Goal: Task Accomplishment & Management: Use online tool/utility

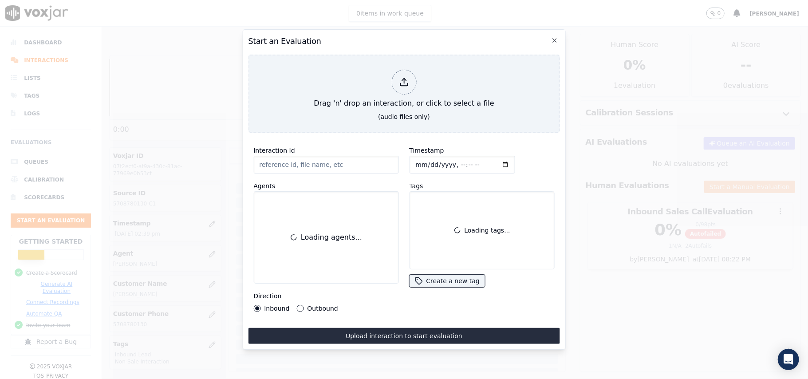
scroll to position [87, 0]
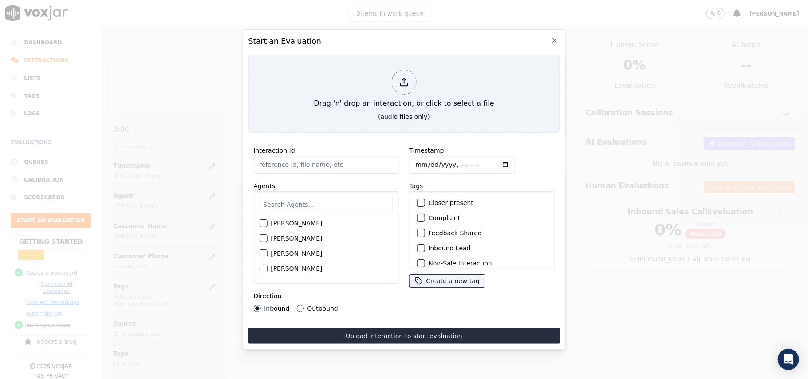
click at [347, 160] on input "Interaction Id" at bounding box center [325, 165] width 145 height 18
paste input "161636"
type input "161636"
drag, startPoint x: 293, startPoint y: 159, endPoint x: 229, endPoint y: 159, distance: 63.9
click at [229, 378] on div "Start an Evaluation Drag 'n' drop an interaction, or click to select a file (au…" at bounding box center [404, 379] width 808 height 0
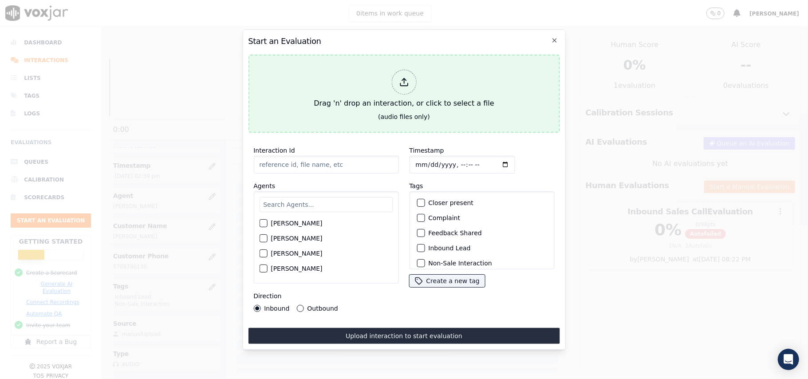
click at [404, 78] on icon at bounding box center [404, 82] width 10 height 10
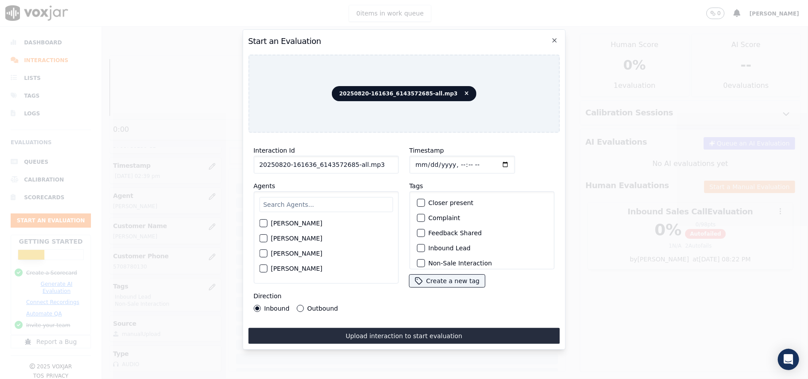
drag, startPoint x: 375, startPoint y: 158, endPoint x: 348, endPoint y: 162, distance: 27.3
click at [348, 162] on input "20250820-161636_6143572685-all.mp3" at bounding box center [325, 165] width 145 height 18
type input "20250820-161636_6143572685-C1"
click at [427, 161] on input "Timestamp" at bounding box center [462, 165] width 106 height 18
type input "[DATE]T17:43"
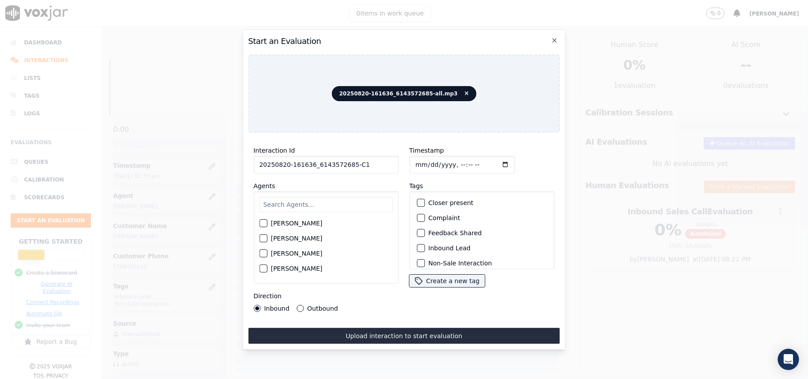
click at [300, 197] on input "text" at bounding box center [325, 204] width 133 height 15
paste input "[PERSON_NAME]"
type input "[PERSON_NAME]"
click at [265, 223] on div "button" at bounding box center [262, 226] width 6 height 6
click at [423, 243] on div "Inbound Lead" at bounding box center [481, 247] width 137 height 15
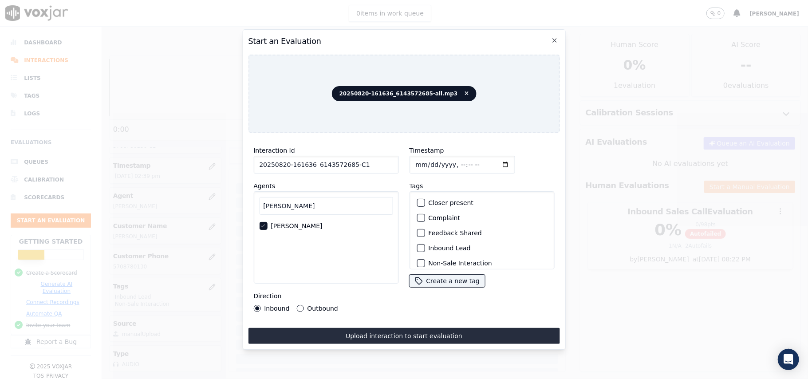
click at [417, 245] on div "button" at bounding box center [420, 248] width 6 height 6
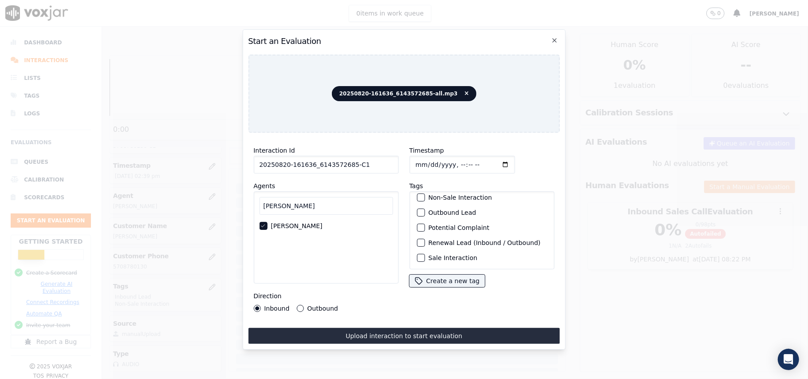
click at [417, 255] on div "button" at bounding box center [420, 258] width 6 height 6
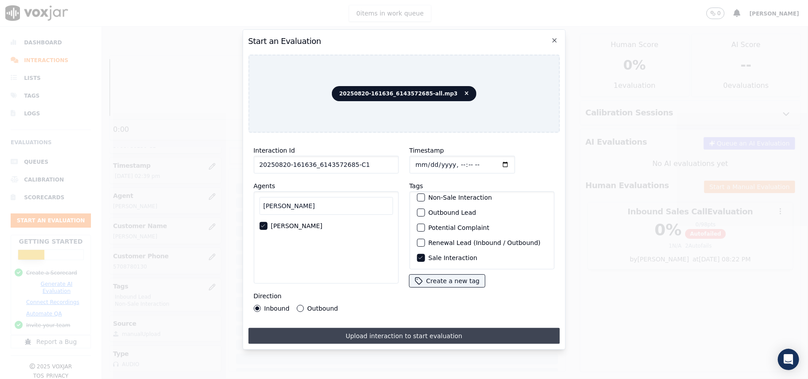
click at [372, 330] on button "Upload interaction to start evaluation" at bounding box center [403, 336] width 311 height 16
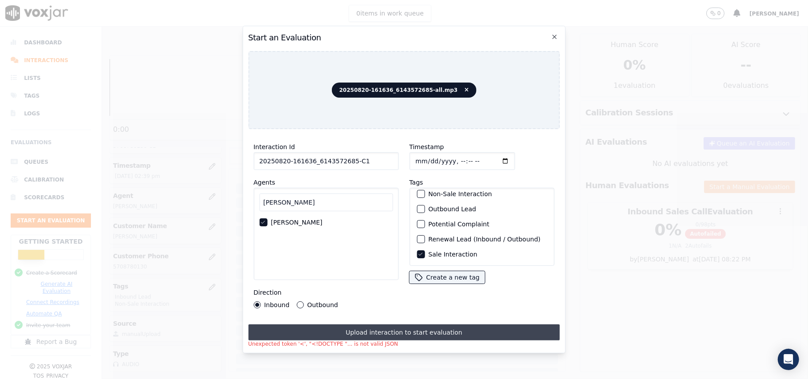
click at [405, 329] on button "Upload interaction to start evaluation" at bounding box center [403, 332] width 311 height 16
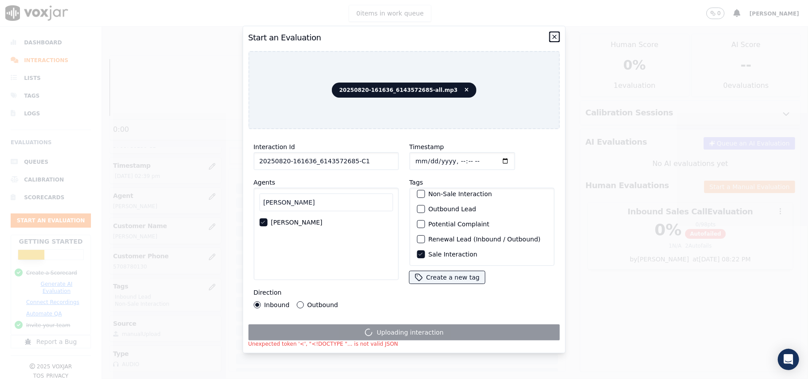
click at [554, 33] on icon "button" at bounding box center [554, 36] width 7 height 7
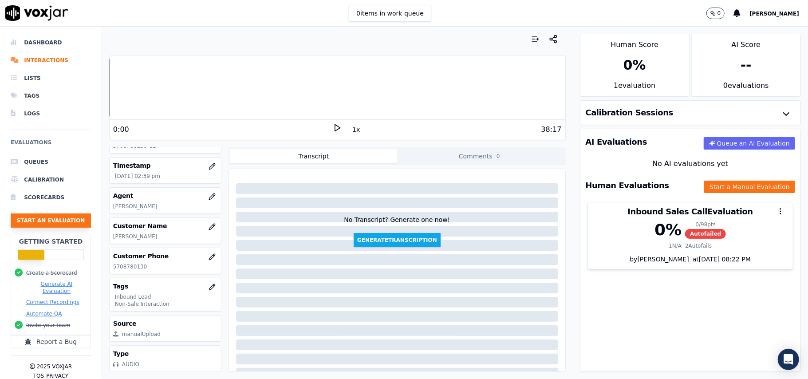
click at [45, 219] on button "Start an Evaluation" at bounding box center [51, 220] width 80 height 14
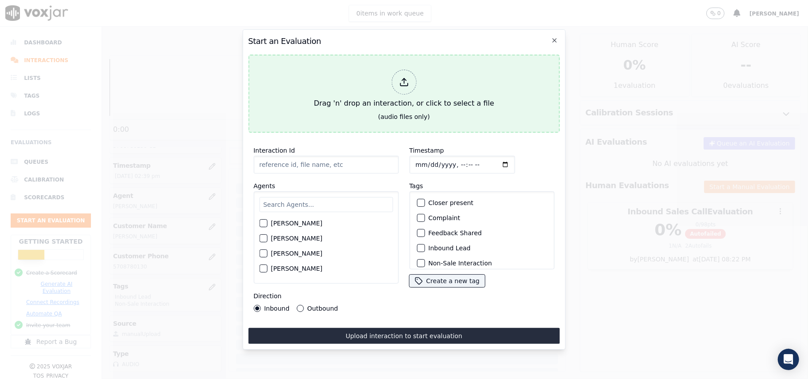
click at [401, 84] on div at bounding box center [403, 82] width 25 height 25
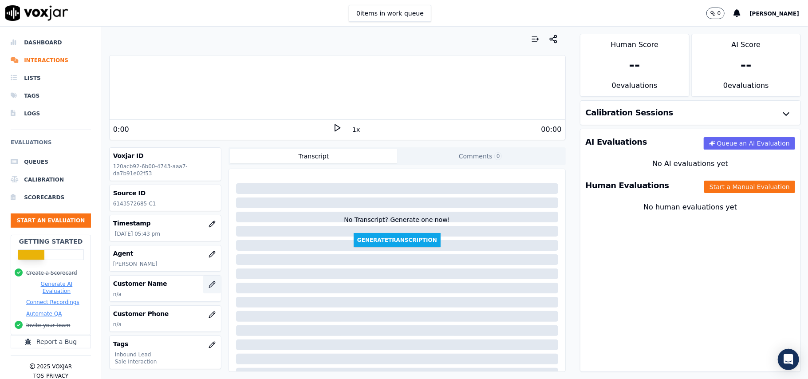
click at [208, 288] on icon "button" at bounding box center [211, 284] width 7 height 7
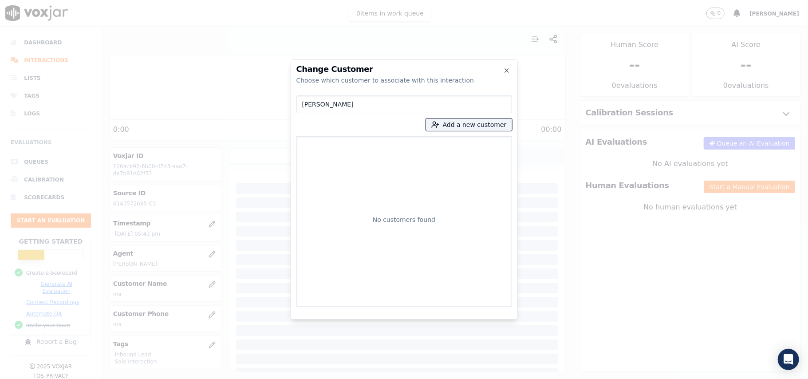
click at [304, 105] on input "[PERSON_NAME]" at bounding box center [404, 104] width 216 height 18
type input "[PERSON_NAME]"
click at [455, 124] on button "Add a new customer" at bounding box center [469, 124] width 86 height 12
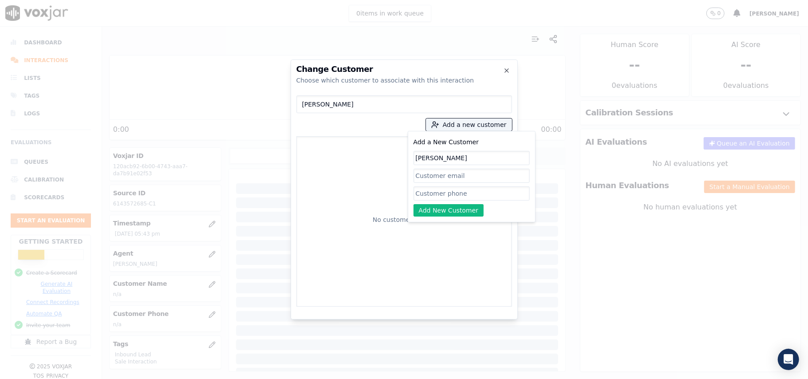
type input "[PERSON_NAME]"
click at [430, 194] on input "Add a New Customer" at bounding box center [471, 193] width 116 height 14
paste input "6143572685"
type input "6143572685"
click at [430, 211] on button "Add New Customer" at bounding box center [448, 210] width 71 height 12
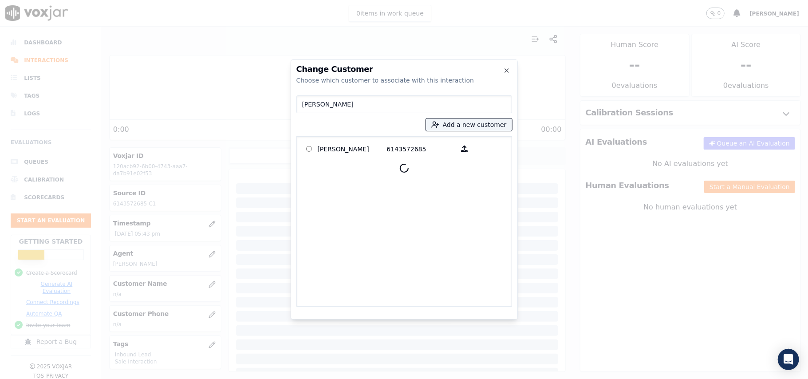
click at [332, 154] on p "[PERSON_NAME]" at bounding box center [352, 149] width 69 height 14
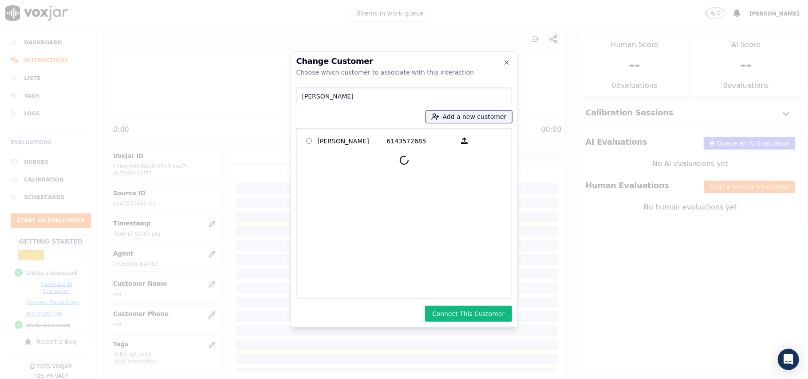
click at [446, 317] on button "Connect This Customer" at bounding box center [468, 314] width 86 height 16
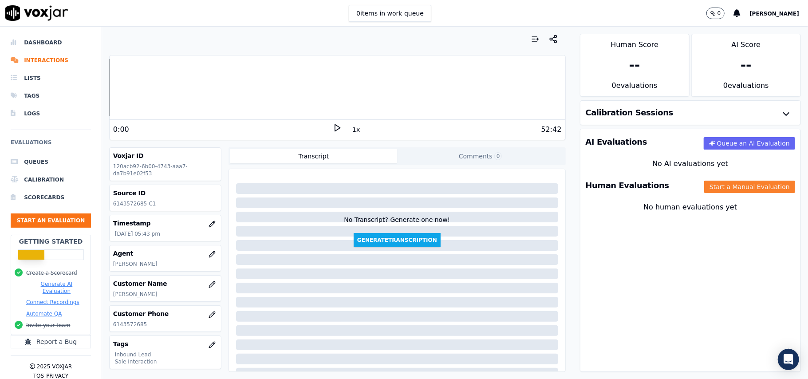
click at [704, 192] on button "Start a Manual Evaluation" at bounding box center [749, 186] width 91 height 12
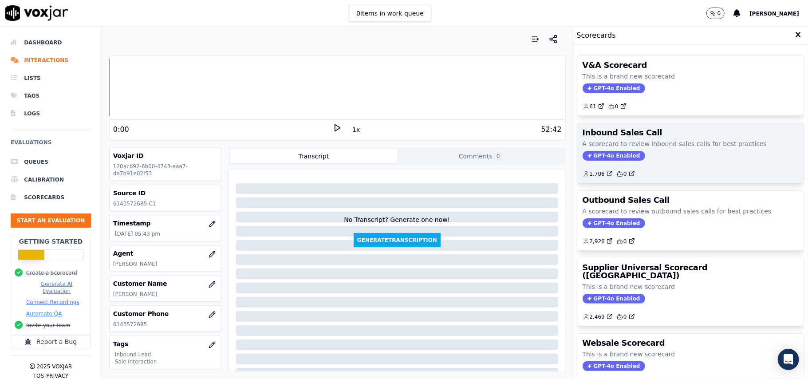
click at [591, 153] on span "GPT-4o Enabled" at bounding box center [613, 156] width 63 height 10
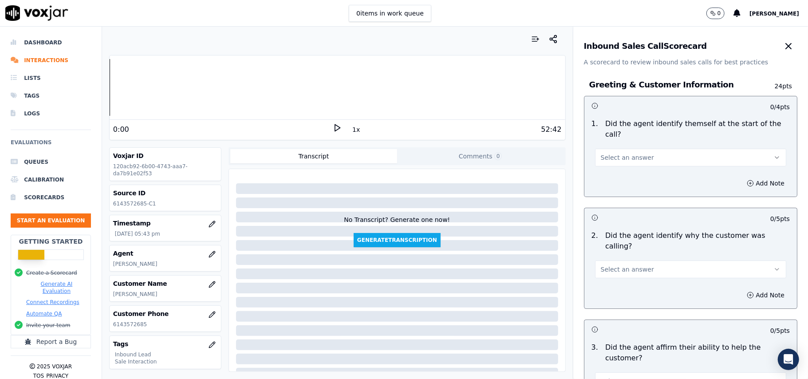
click at [644, 151] on button "Select an answer" at bounding box center [690, 158] width 191 height 18
click at [633, 164] on div "Yes" at bounding box center [671, 167] width 172 height 14
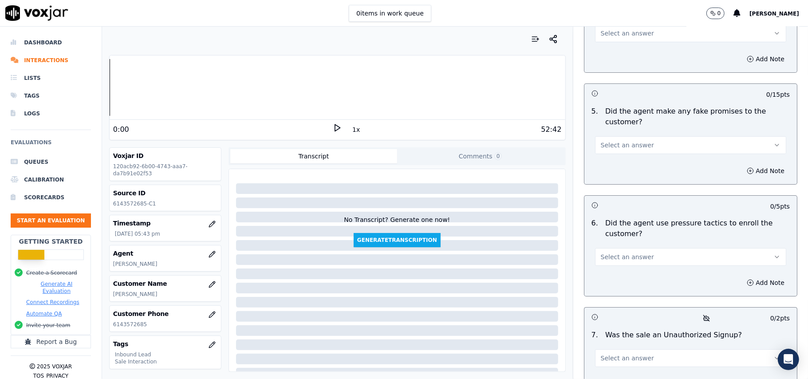
scroll to position [2482, 0]
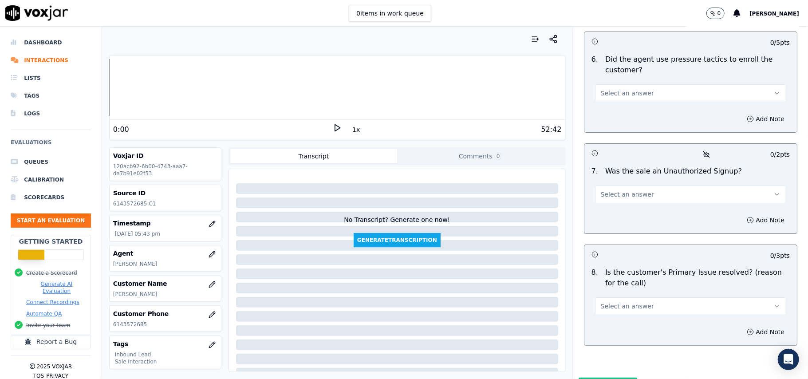
click at [634, 302] on span "Select an answer" at bounding box center [626, 306] width 53 height 9
click at [625, 281] on div "Yes" at bounding box center [671, 279] width 172 height 14
click at [624, 190] on span "Select an answer" at bounding box center [626, 194] width 53 height 9
click at [623, 181] on div "No" at bounding box center [671, 181] width 172 height 14
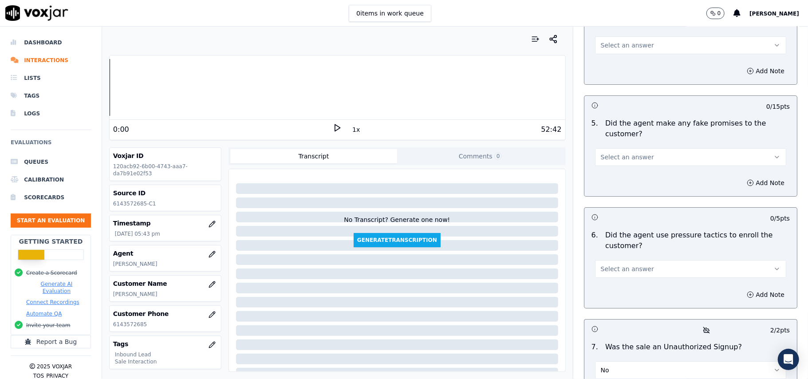
scroll to position [2305, 0]
click at [619, 266] on span "Select an answer" at bounding box center [626, 270] width 53 height 9
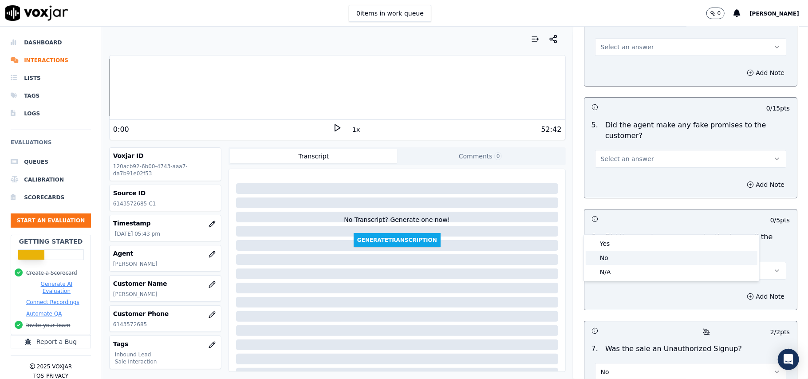
click at [619, 254] on div "No" at bounding box center [671, 258] width 172 height 14
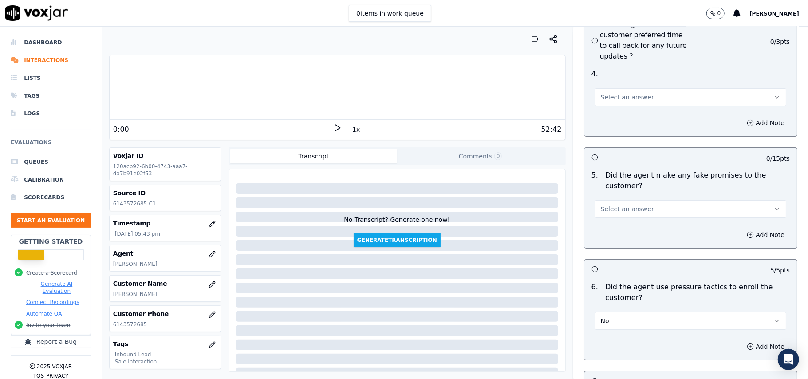
scroll to position [2186, 0]
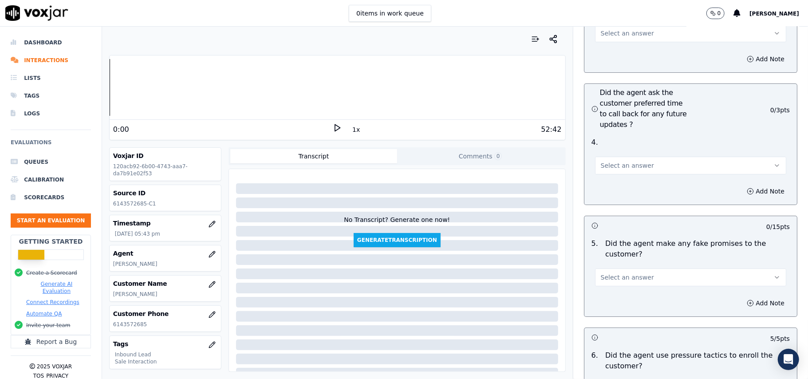
click at [618, 273] on span "Select an answer" at bounding box center [626, 277] width 53 height 9
click at [616, 263] on div "No" at bounding box center [671, 264] width 172 height 14
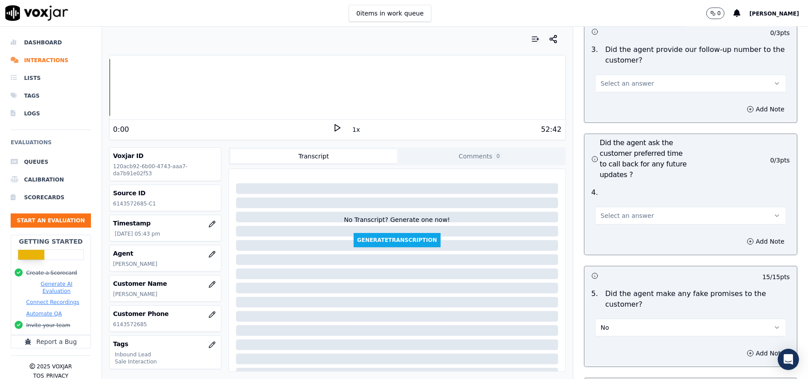
scroll to position [2068, 0]
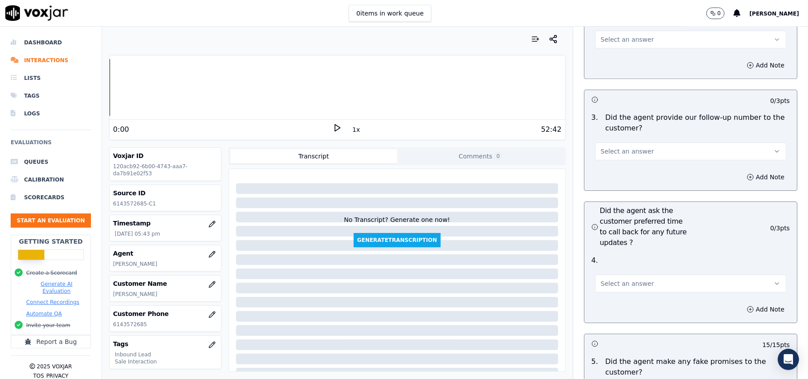
click at [616, 279] on span "Select an answer" at bounding box center [626, 283] width 53 height 9
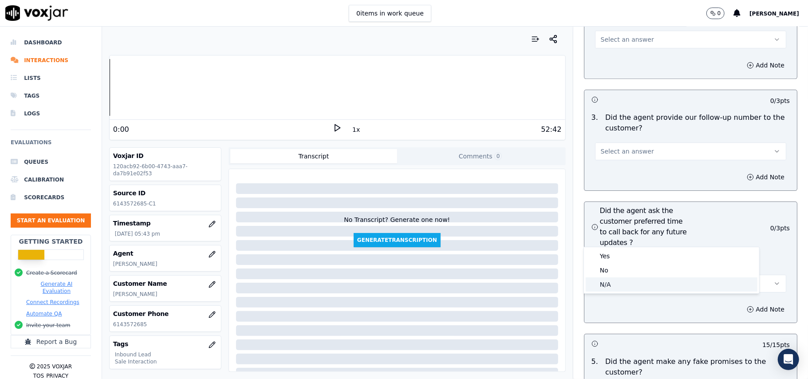
click at [613, 278] on div "N/A" at bounding box center [671, 284] width 172 height 14
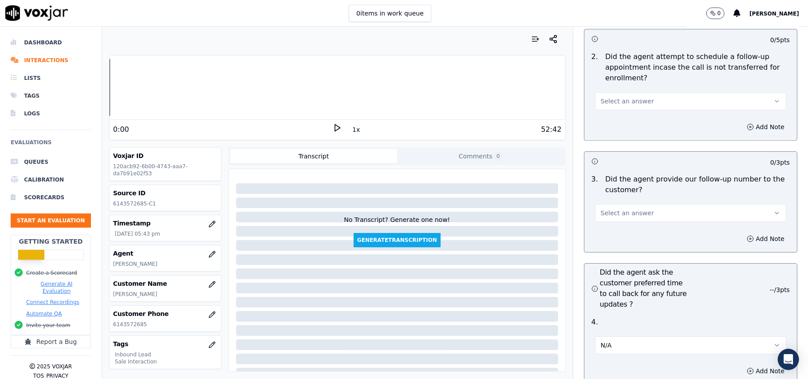
scroll to position [1950, 0]
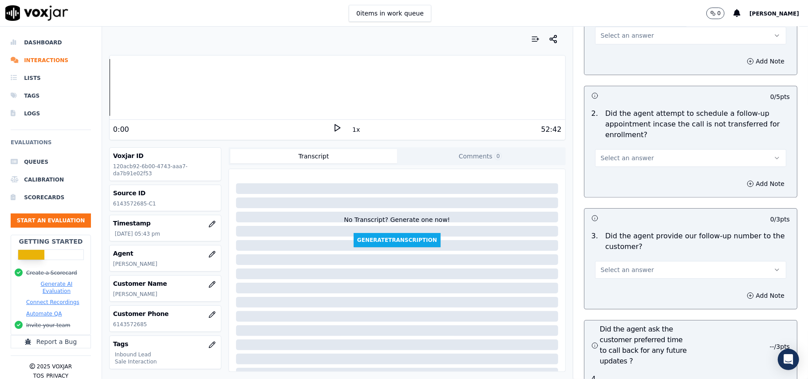
drag, startPoint x: 615, startPoint y: 219, endPoint x: 615, endPoint y: 229, distance: 10.6
click at [615, 265] on span "Select an answer" at bounding box center [626, 269] width 53 height 9
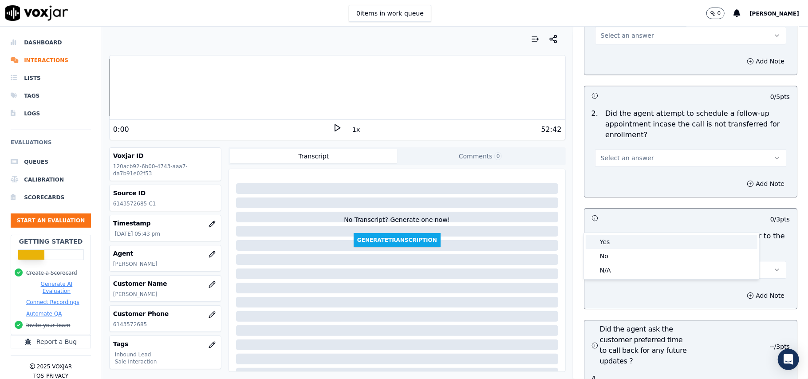
click at [615, 242] on div "Yes" at bounding box center [671, 242] width 172 height 14
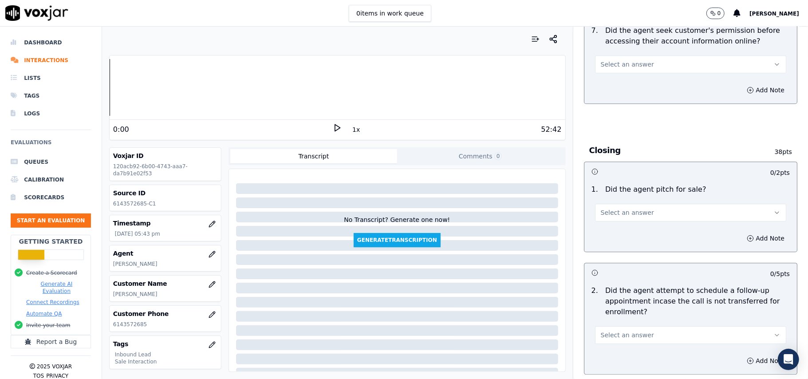
scroll to position [1772, 0]
click at [616, 331] on span "Select an answer" at bounding box center [626, 335] width 53 height 9
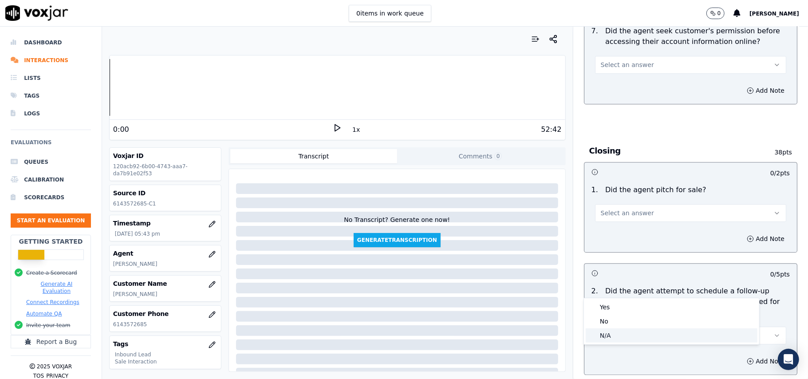
click at [601, 339] on div "N/A" at bounding box center [671, 335] width 172 height 14
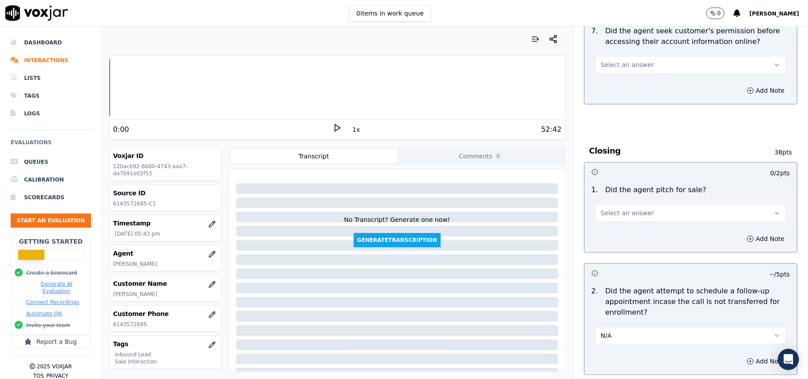
click at [604, 225] on div "Add Note" at bounding box center [690, 238] width 212 height 27
click at [609, 208] on span "Select an answer" at bounding box center [626, 212] width 53 height 9
click at [609, 183] on div "Yes" at bounding box center [671, 184] width 172 height 14
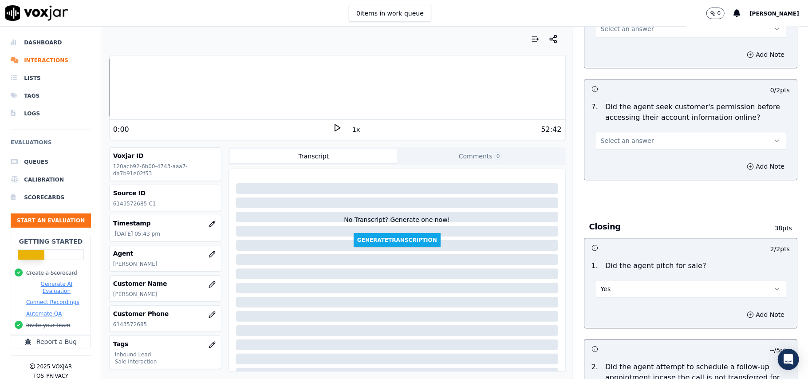
scroll to position [1595, 0]
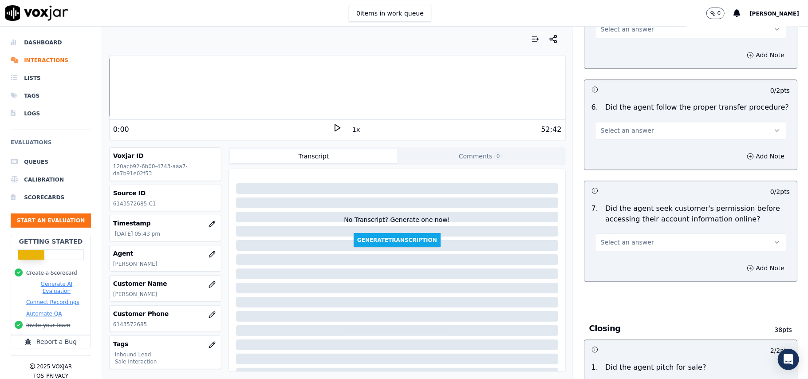
click at [626, 233] on button "Select an answer" at bounding box center [690, 242] width 191 height 18
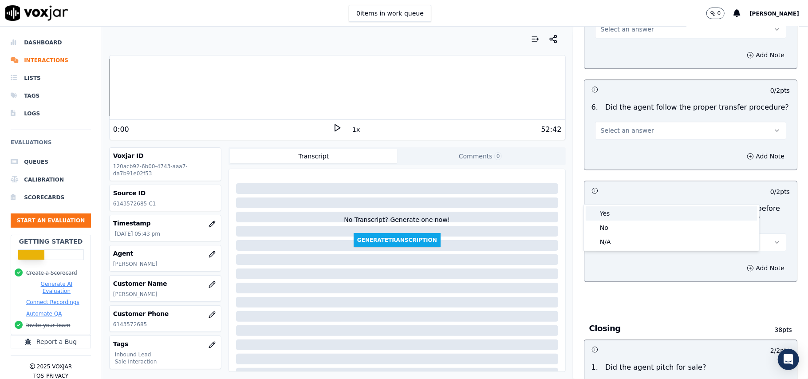
drag, startPoint x: 623, startPoint y: 213, endPoint x: 631, endPoint y: 208, distance: 9.7
click at [623, 214] on div "Yes" at bounding box center [671, 213] width 172 height 14
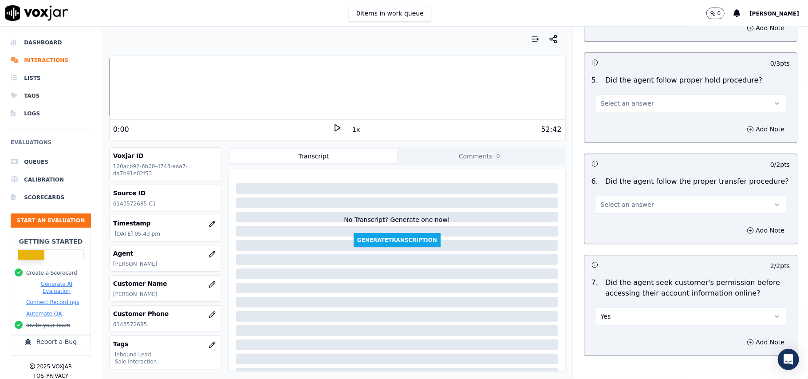
scroll to position [1418, 0]
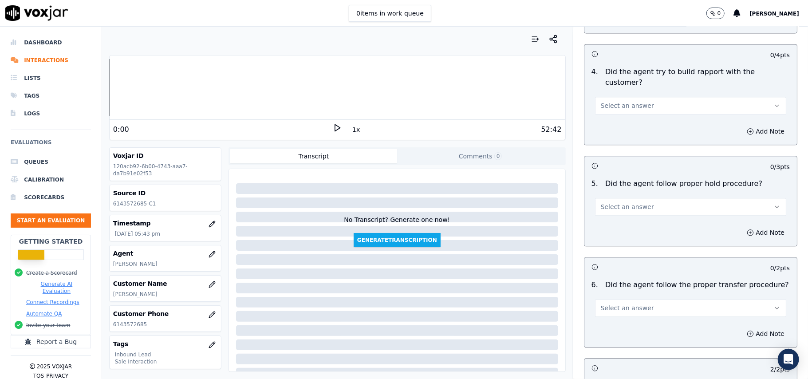
click at [634, 303] on span "Select an answer" at bounding box center [626, 307] width 53 height 9
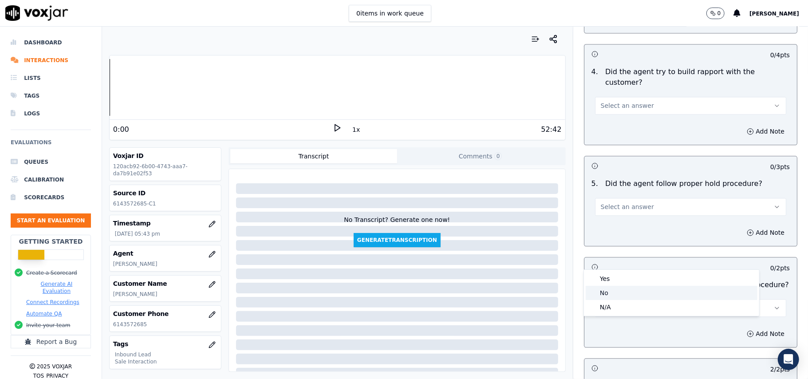
click at [625, 286] on div "No" at bounding box center [671, 293] width 172 height 14
click at [620, 299] on button "No" at bounding box center [690, 308] width 191 height 18
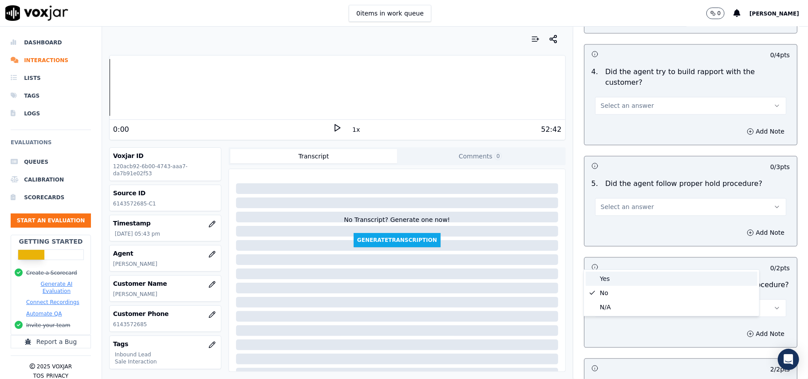
click at [614, 278] on div "Yes" at bounding box center [671, 278] width 172 height 14
click at [618, 202] on span "Select an answer" at bounding box center [626, 206] width 53 height 9
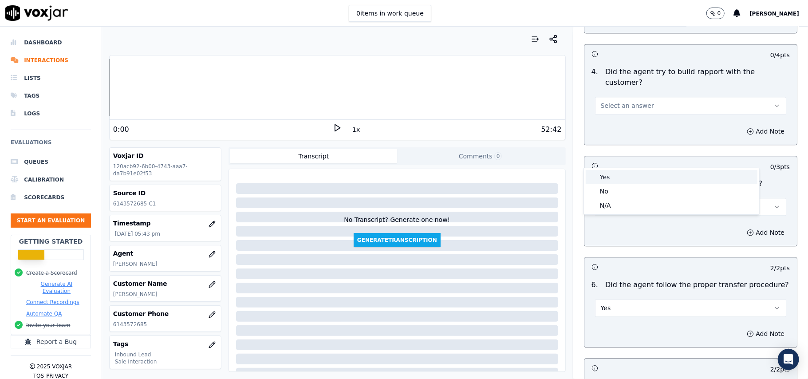
click at [619, 180] on div "Yes" at bounding box center [671, 177] width 172 height 14
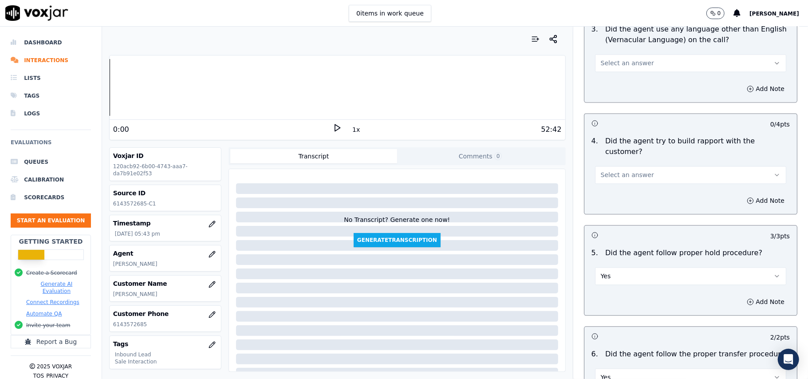
scroll to position [1240, 0]
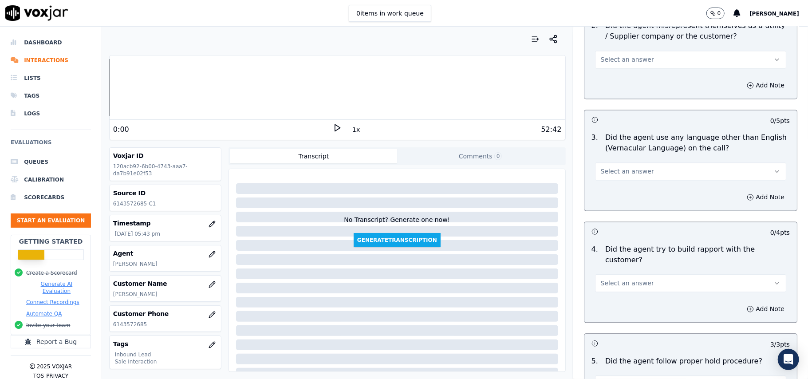
click at [611, 278] on span "Select an answer" at bounding box center [626, 282] width 53 height 9
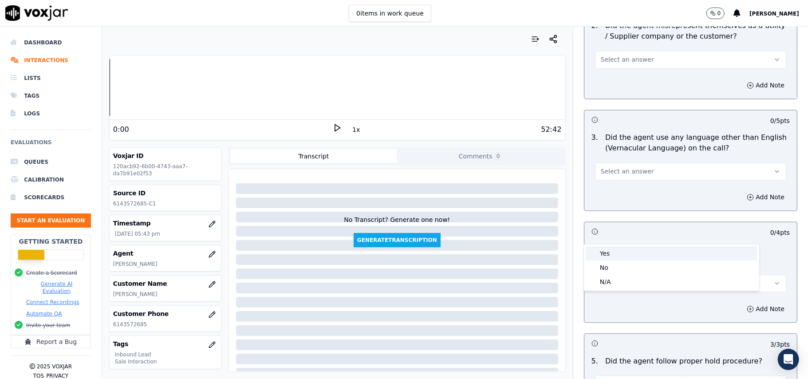
click at [607, 255] on div "Yes" at bounding box center [671, 253] width 172 height 14
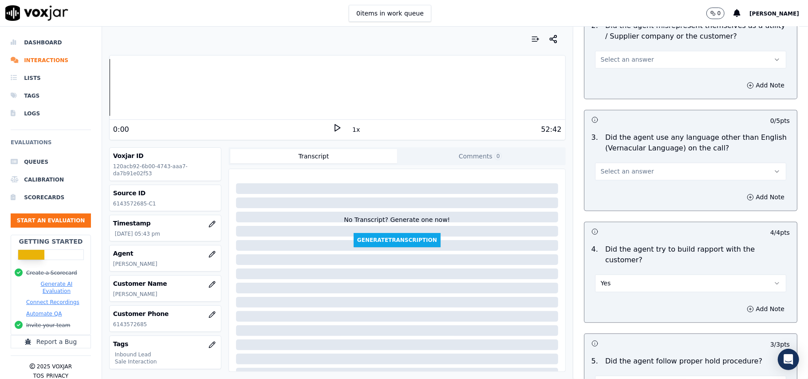
click at [614, 162] on button "Select an answer" at bounding box center [690, 171] width 191 height 18
click at [611, 178] on div "N/A" at bounding box center [671, 180] width 172 height 14
click at [616, 162] on button "N/A" at bounding box center [690, 171] width 191 height 18
click at [617, 160] on div "No" at bounding box center [671, 166] width 172 height 14
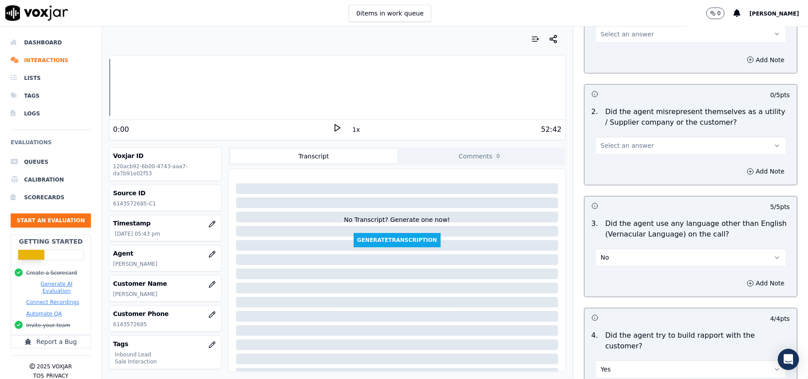
scroll to position [1063, 0]
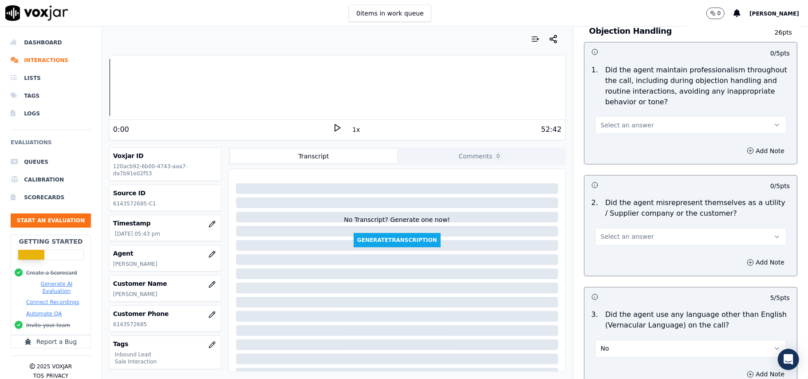
click at [618, 228] on button "Select an answer" at bounding box center [690, 237] width 191 height 18
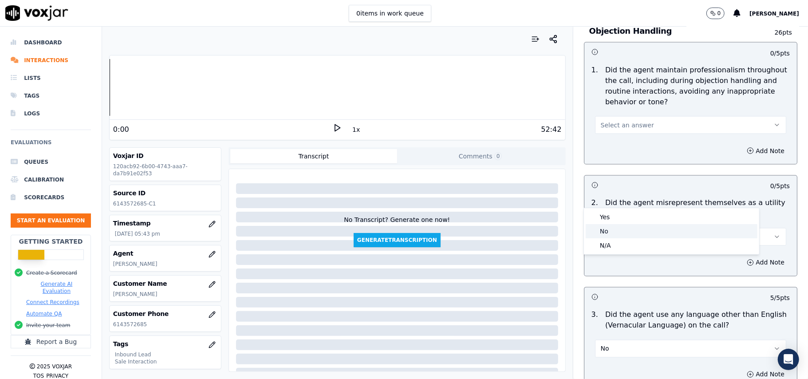
click at [600, 222] on div "Yes" at bounding box center [671, 217] width 172 height 14
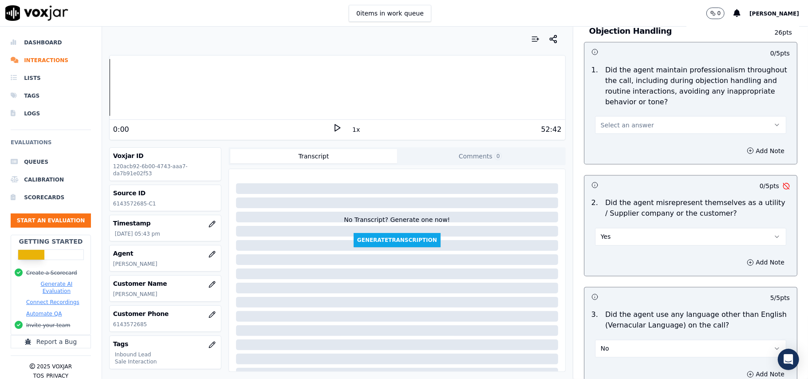
click at [619, 228] on button "Yes" at bounding box center [690, 237] width 191 height 18
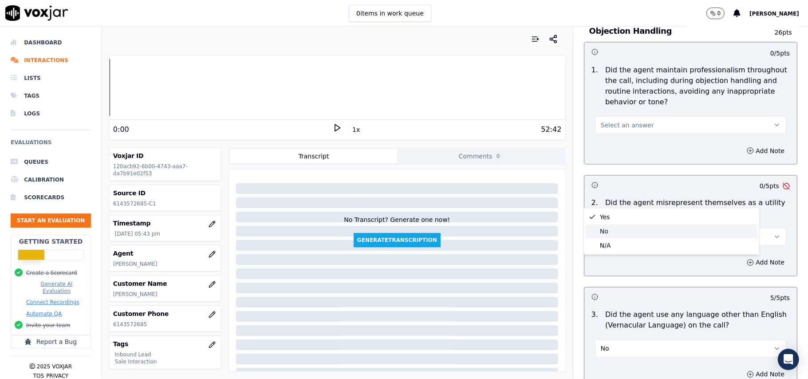
click at [609, 231] on div "No" at bounding box center [671, 231] width 172 height 14
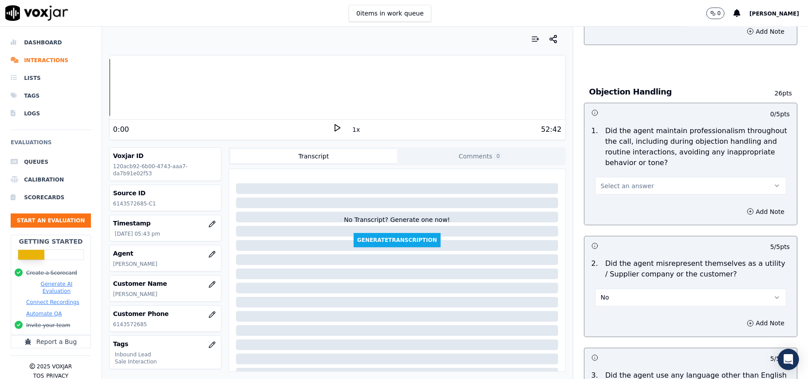
scroll to position [945, 0]
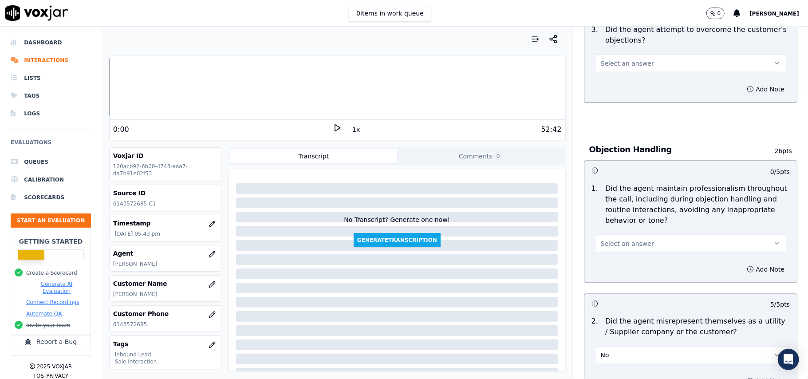
drag, startPoint x: 653, startPoint y: 190, endPoint x: 657, endPoint y: 199, distance: 9.6
click at [653, 226] on div "Select an answer" at bounding box center [690, 239] width 205 height 27
click at [646, 235] on button "Select an answer" at bounding box center [690, 244] width 191 height 18
click at [626, 225] on div "Yes" at bounding box center [671, 223] width 172 height 14
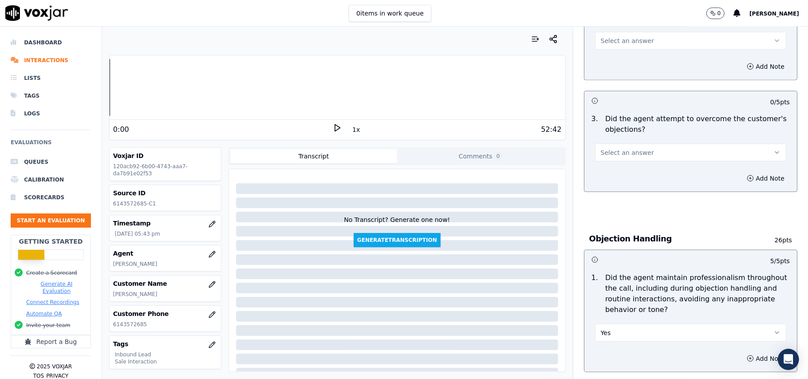
scroll to position [767, 0]
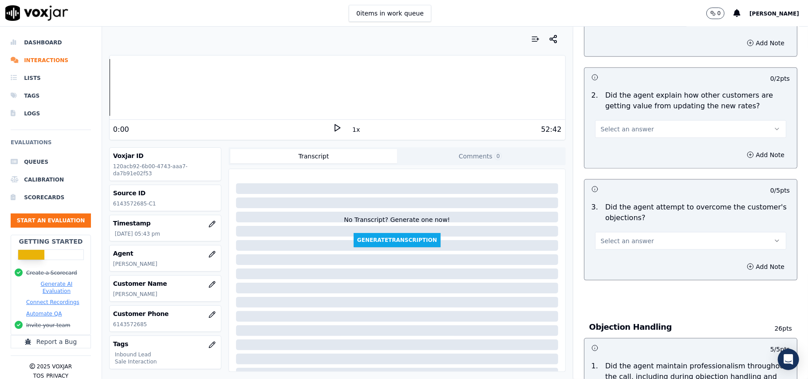
click at [613, 232] on button "Select an answer" at bounding box center [690, 241] width 191 height 18
click at [613, 221] on div "Yes" at bounding box center [671, 220] width 172 height 14
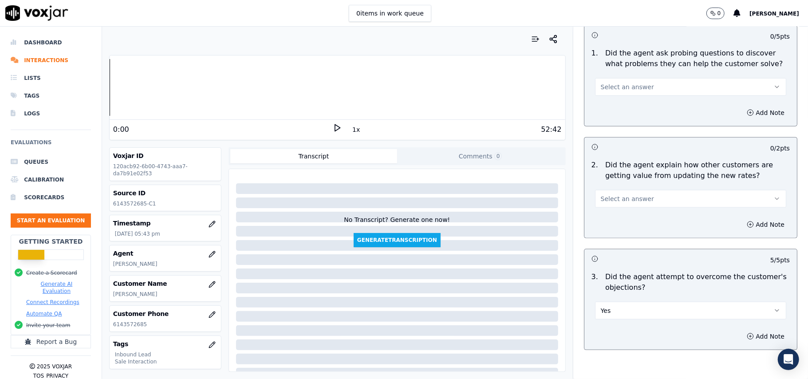
scroll to position [590, 0]
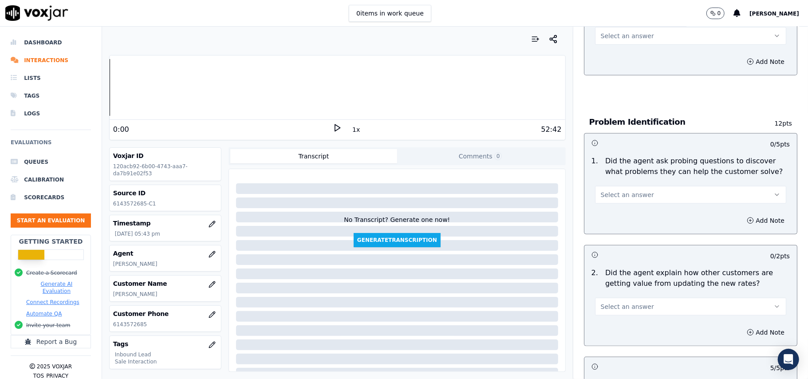
click at [621, 302] on span "Select an answer" at bounding box center [626, 306] width 53 height 9
click at [608, 294] on div "No" at bounding box center [671, 300] width 172 height 14
click at [607, 289] on div "No" at bounding box center [690, 302] width 205 height 27
click at [609, 298] on button "No" at bounding box center [690, 307] width 191 height 18
click at [609, 279] on div "Yes" at bounding box center [671, 285] width 172 height 14
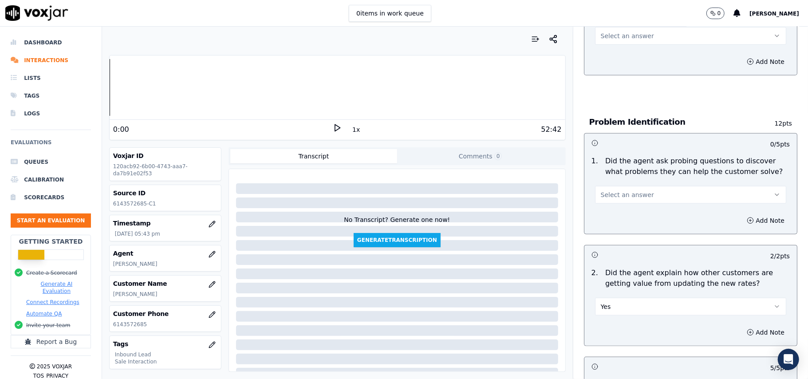
click at [600, 190] on span "Select an answer" at bounding box center [626, 194] width 53 height 9
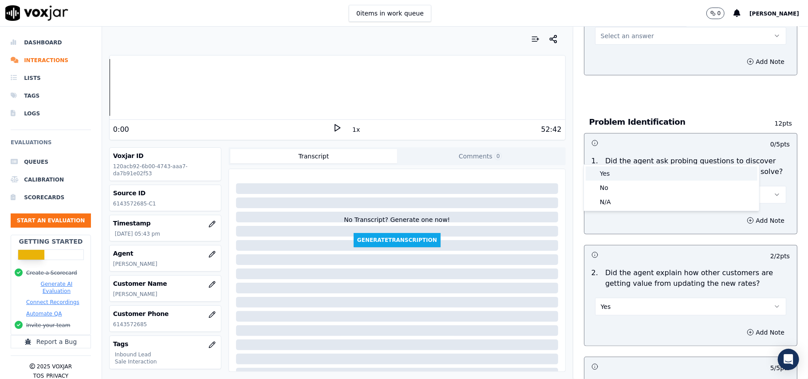
click at [605, 178] on div "Yes" at bounding box center [671, 173] width 172 height 14
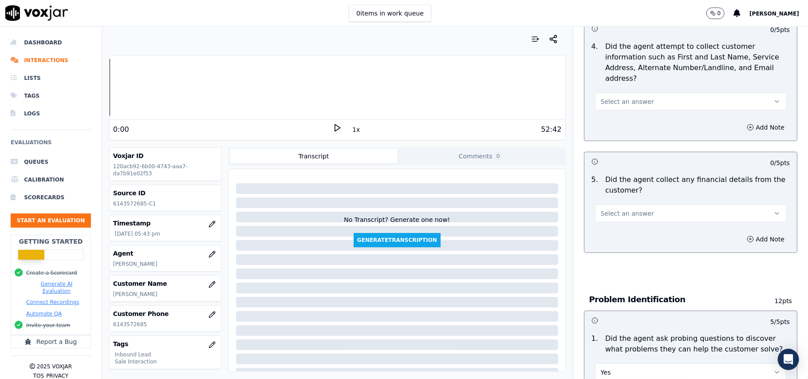
click at [623, 209] on span "Select an answer" at bounding box center [626, 213] width 53 height 9
click at [627, 201] on div "No" at bounding box center [671, 206] width 172 height 14
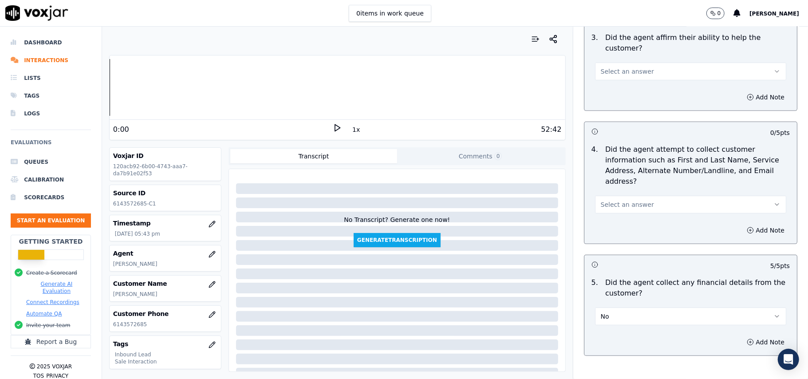
scroll to position [176, 0]
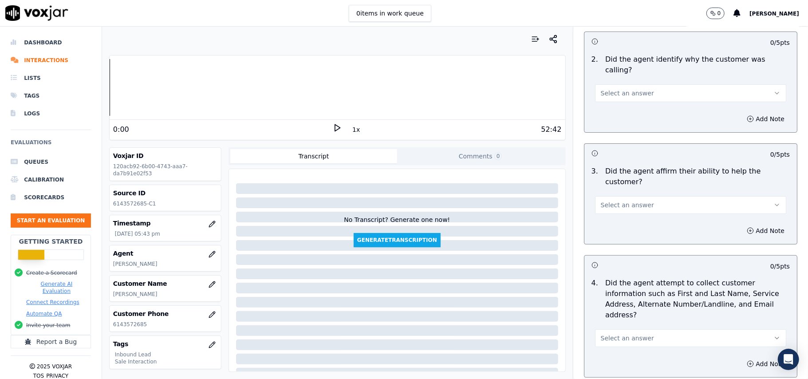
click at [604, 333] on span "Select an answer" at bounding box center [626, 337] width 53 height 9
click at [593, 317] on span at bounding box center [592, 316] width 6 height 6
click at [611, 200] on span "Select an answer" at bounding box center [626, 204] width 53 height 9
click at [614, 187] on div "Yes" at bounding box center [671, 194] width 172 height 14
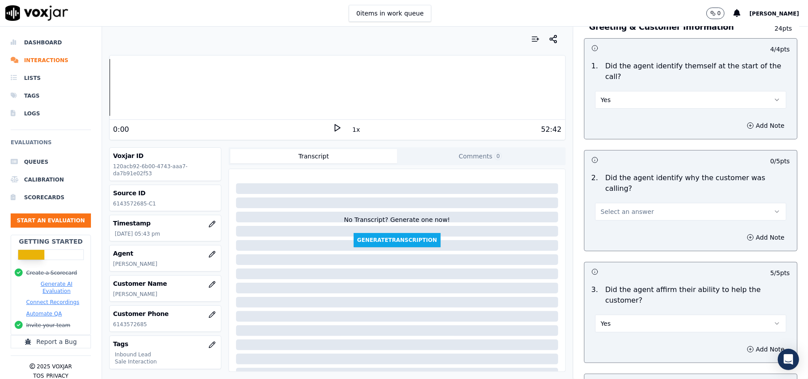
click at [620, 207] on span "Select an answer" at bounding box center [626, 211] width 53 height 9
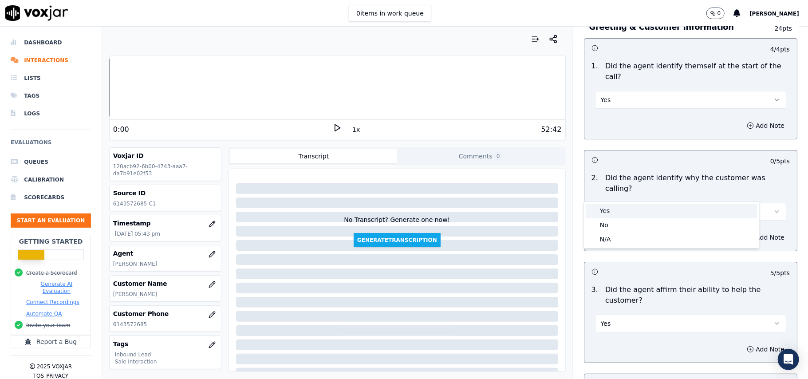
click at [620, 206] on div "Yes" at bounding box center [671, 211] width 172 height 14
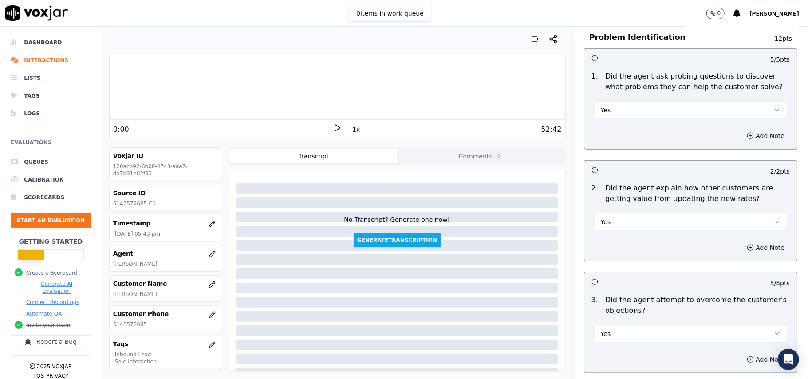
scroll to position [2482, 0]
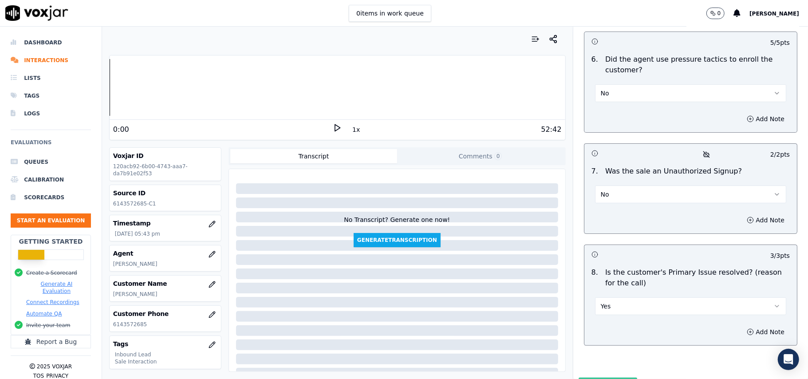
click at [591, 377] on button "Submit Scores" at bounding box center [607, 385] width 59 height 16
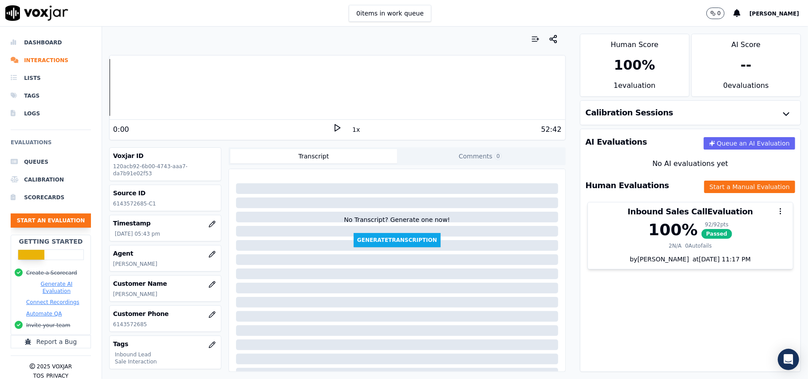
click at [45, 218] on button "Start an Evaluation" at bounding box center [51, 220] width 80 height 14
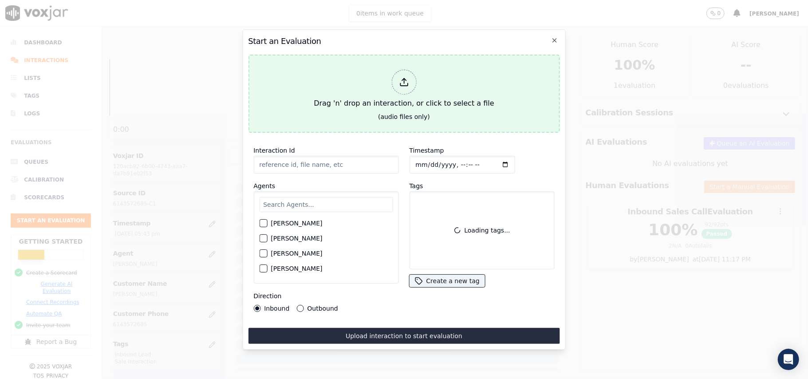
click at [401, 77] on icon at bounding box center [404, 82] width 10 height 10
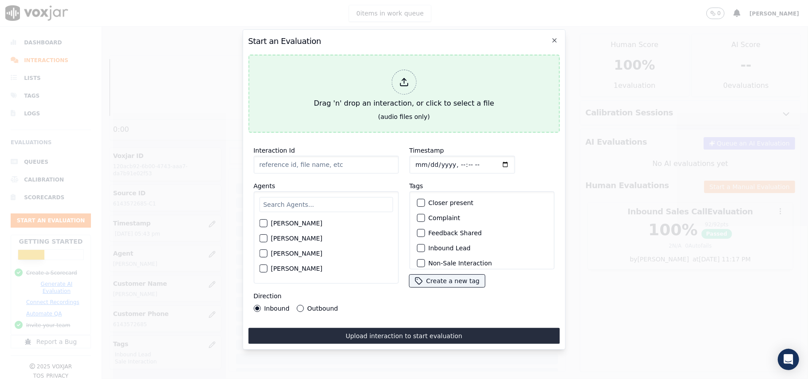
type input "20250820-103131_5134393660-all.mp3"
